Goal: Browse casually

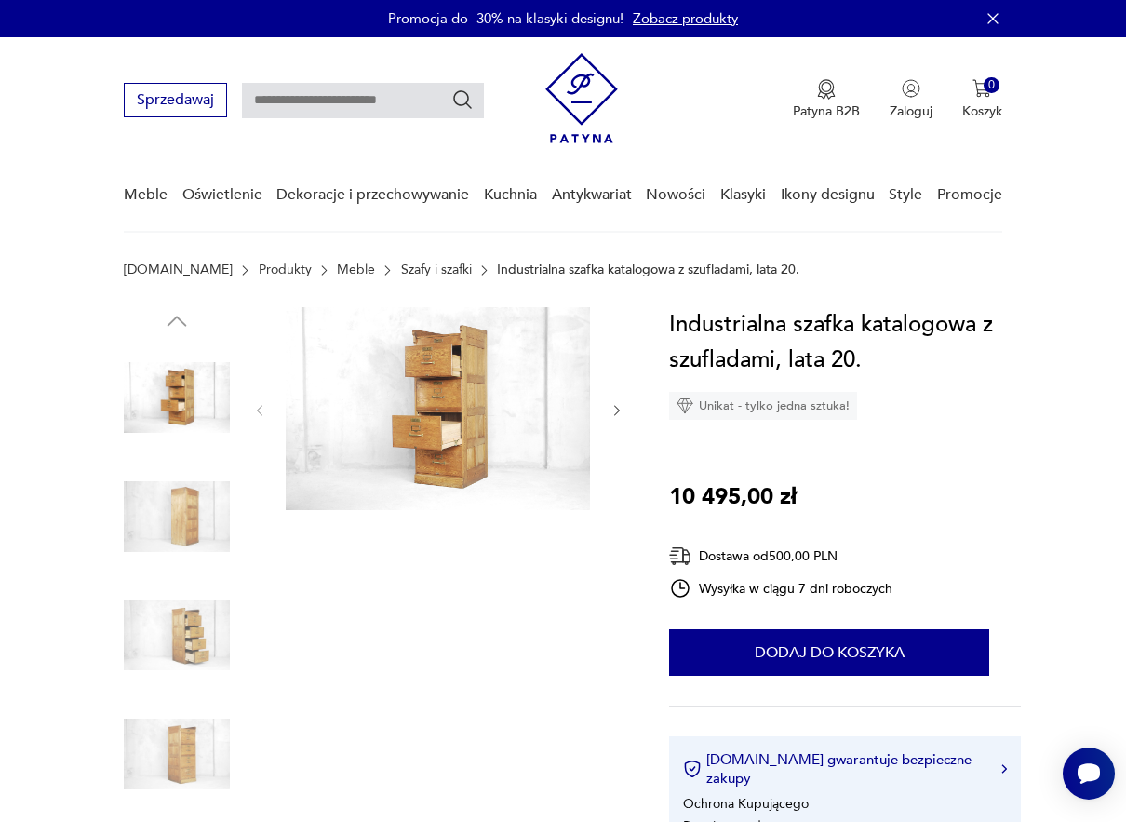
click at [434, 406] on img at bounding box center [438, 408] width 304 height 203
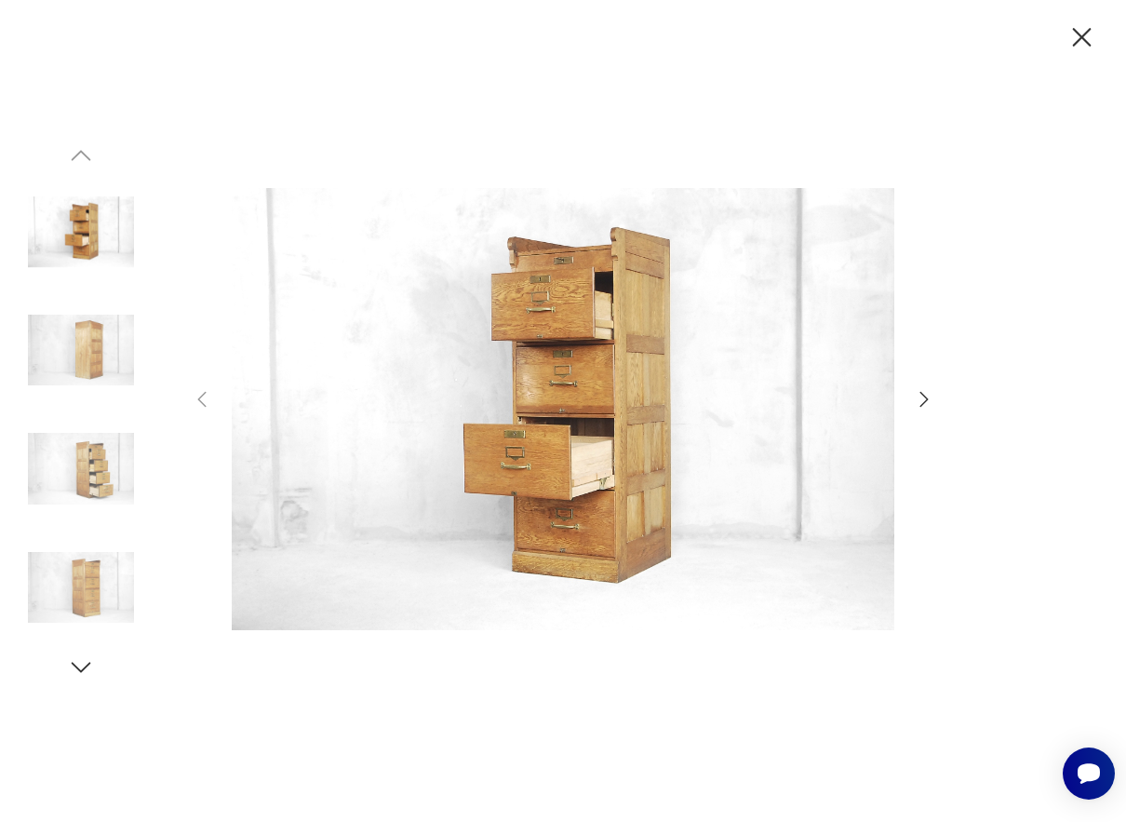
click at [568, 392] on img at bounding box center [563, 408] width 663 height 657
click at [919, 400] on icon "button" at bounding box center [924, 399] width 22 height 22
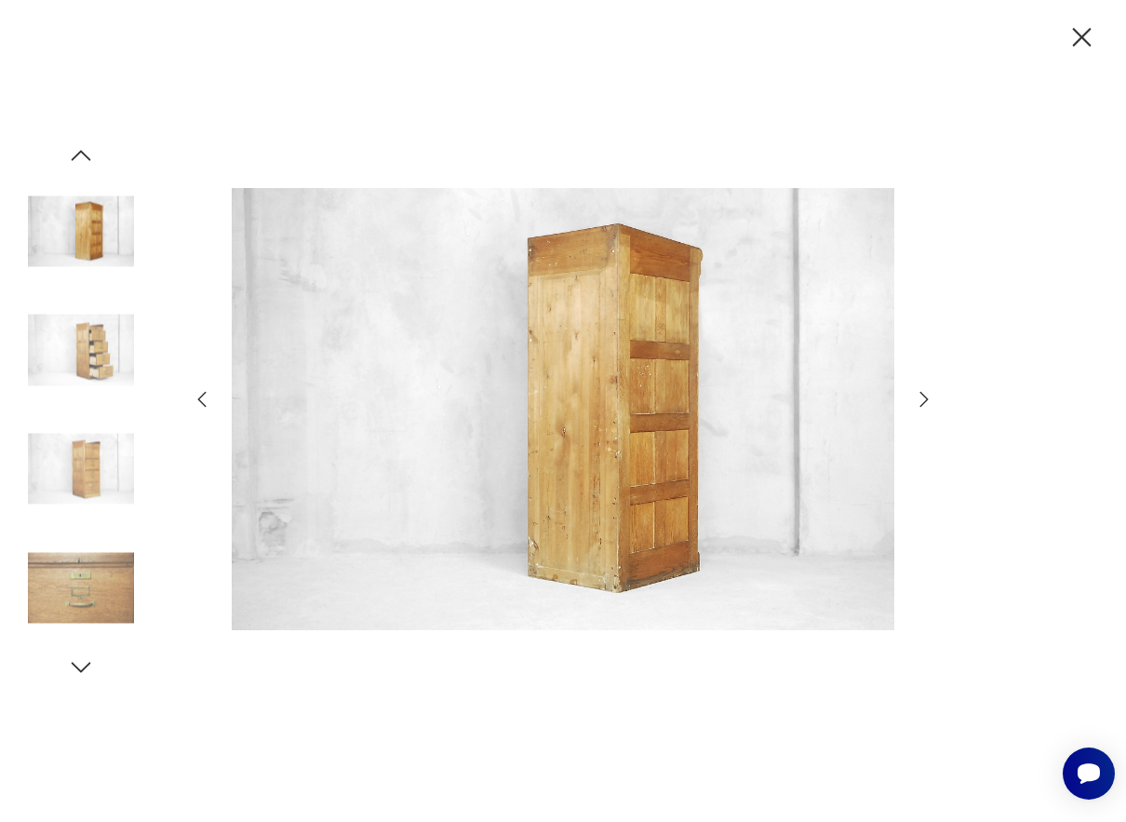
click at [919, 400] on icon "button" at bounding box center [924, 399] width 22 height 22
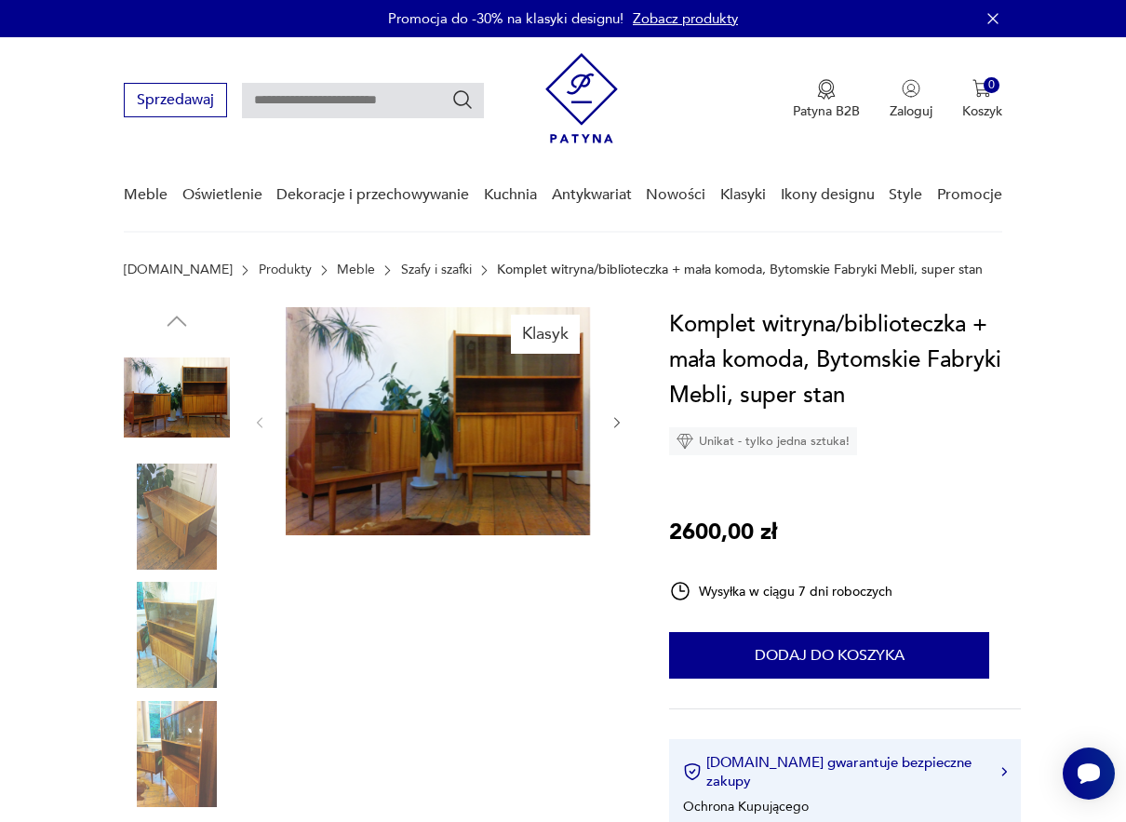
click at [163, 635] on img at bounding box center [177, 635] width 106 height 106
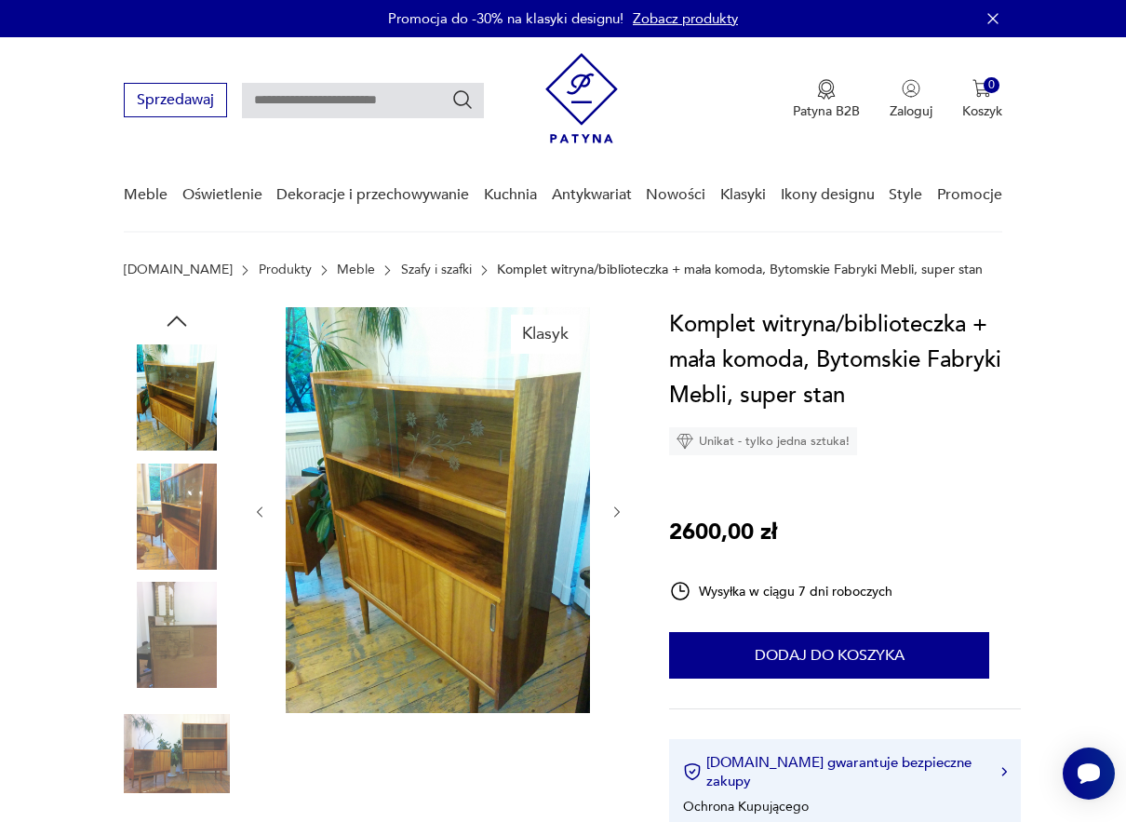
click at [181, 760] on img at bounding box center [177, 754] width 106 height 106
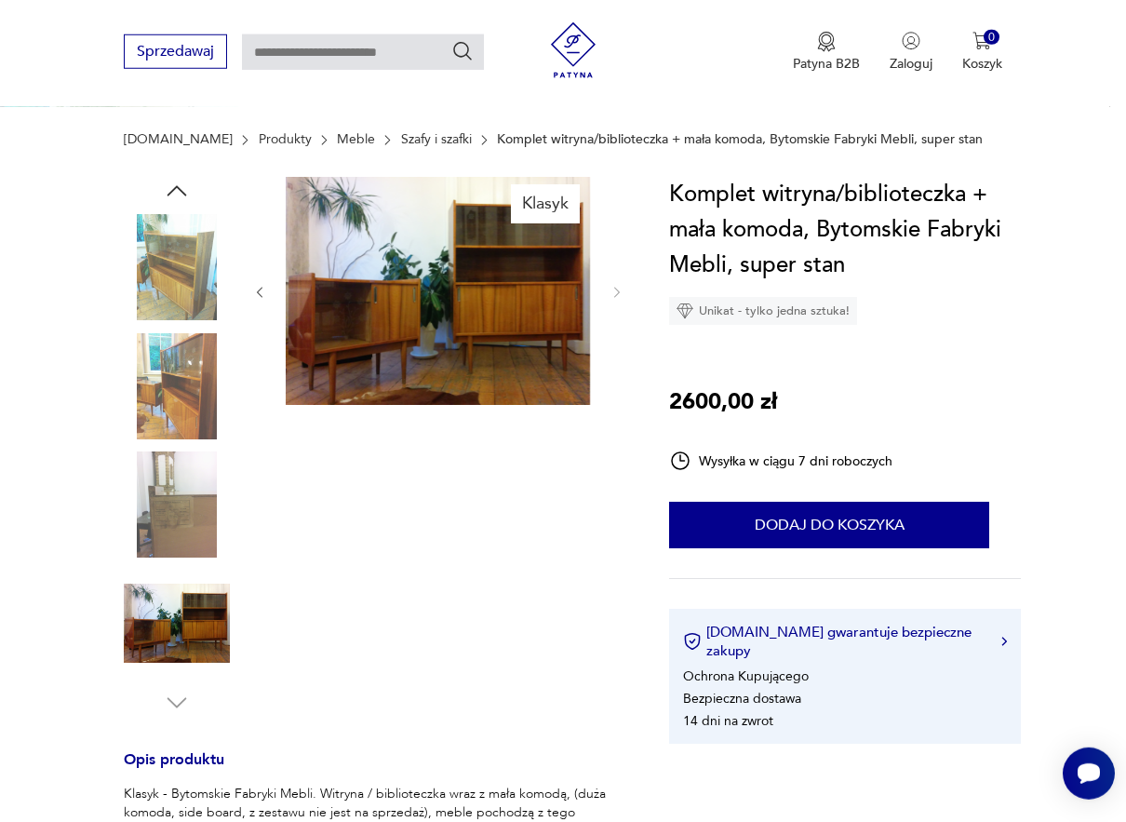
scroll to position [318, 0]
